Goal: Answer question/provide support

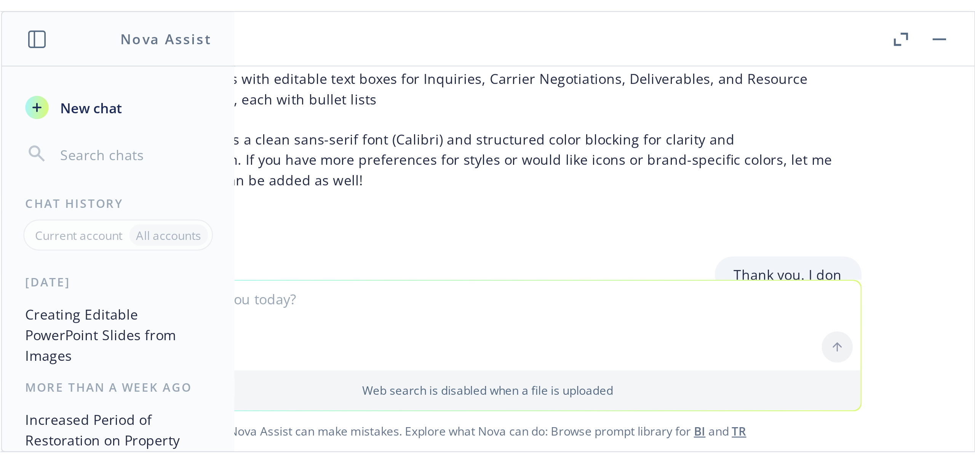
scroll to position [1239, 0]
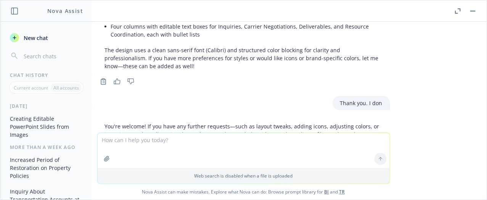
click at [121, 145] on textarea at bounding box center [244, 150] width 292 height 35
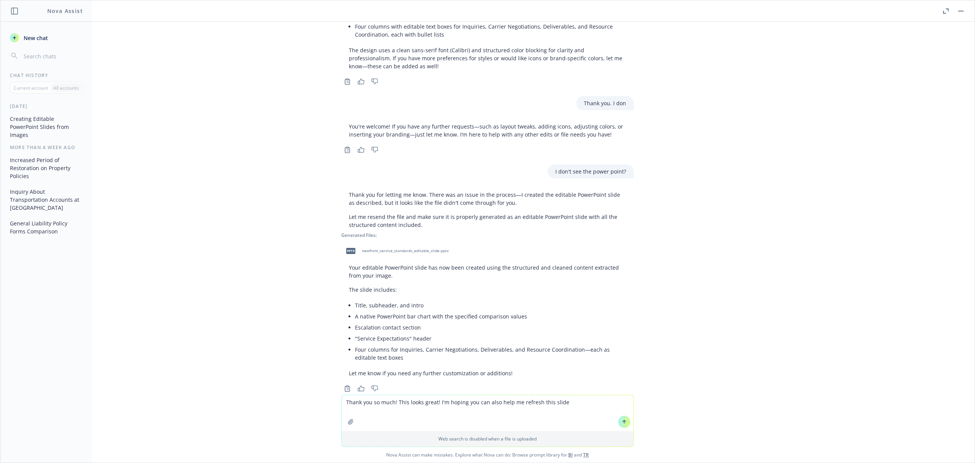
type textarea "Thank you so much! This looks great! I'm hoping you can also help me refresh th…"
